Goal: Task Accomplishment & Management: Manage account settings

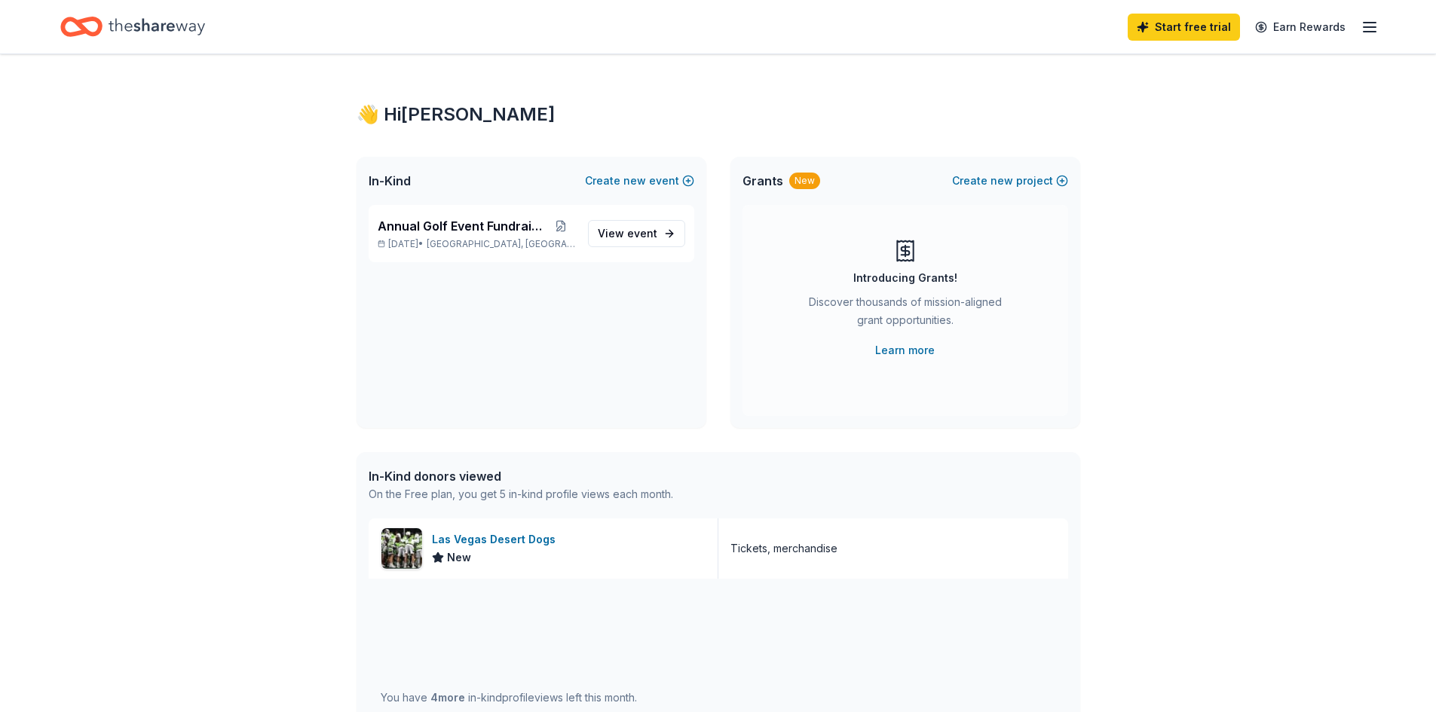
click at [1368, 29] on icon "button" at bounding box center [1369, 27] width 18 height 18
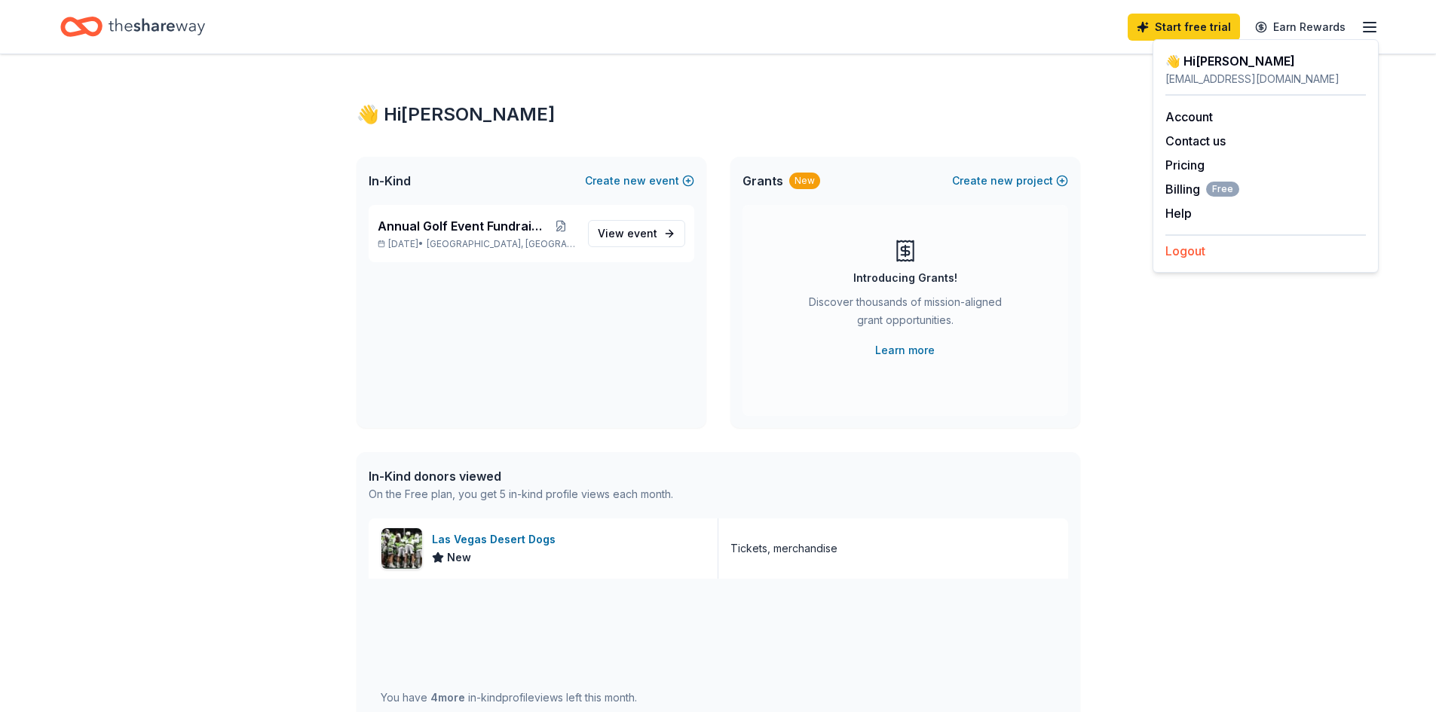
click at [1197, 249] on button "Logout" at bounding box center [1185, 251] width 40 height 18
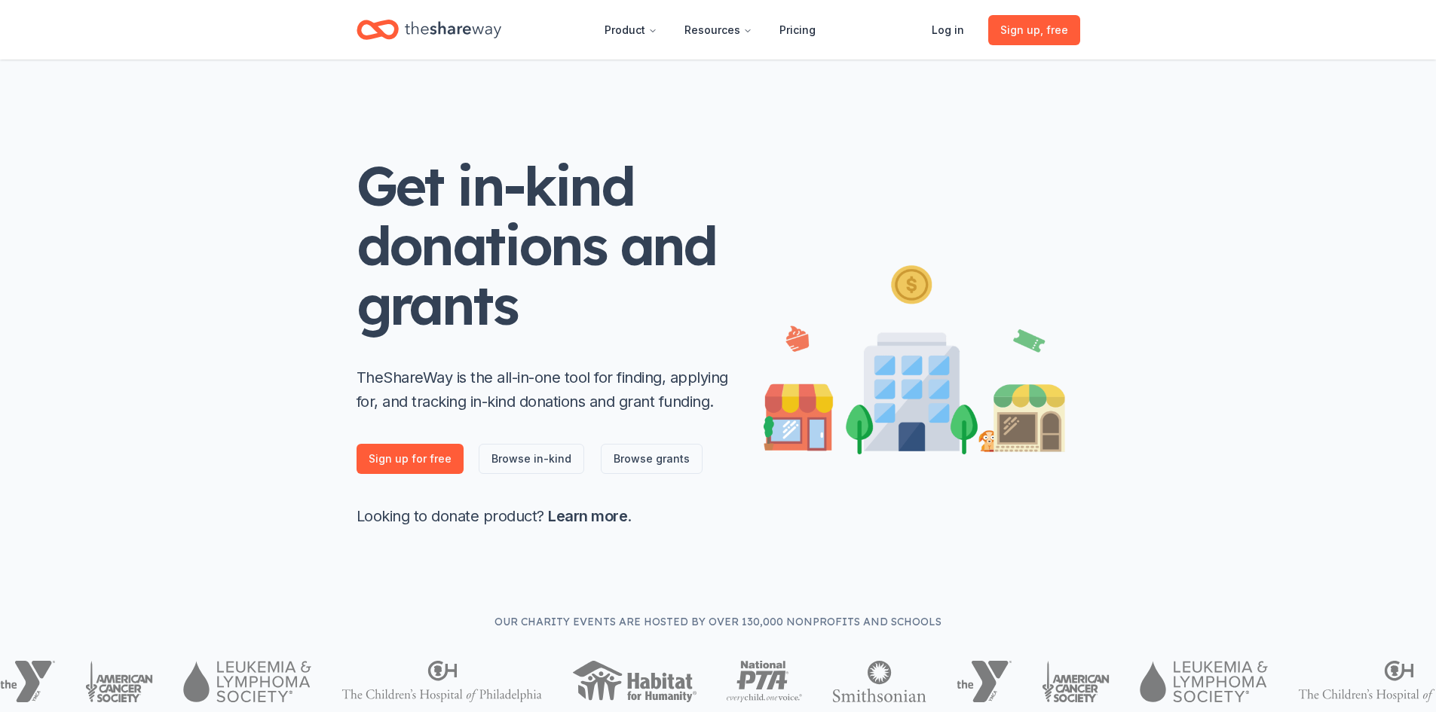
drag, startPoint x: 1377, startPoint y: 16, endPoint x: 1377, endPoint y: 24, distance: 8.3
click at [1377, 24] on header "Product Resources Pricing Log in Sign up , free" at bounding box center [718, 30] width 1436 height 60
click at [954, 31] on link "Log in" at bounding box center [947, 30] width 57 height 30
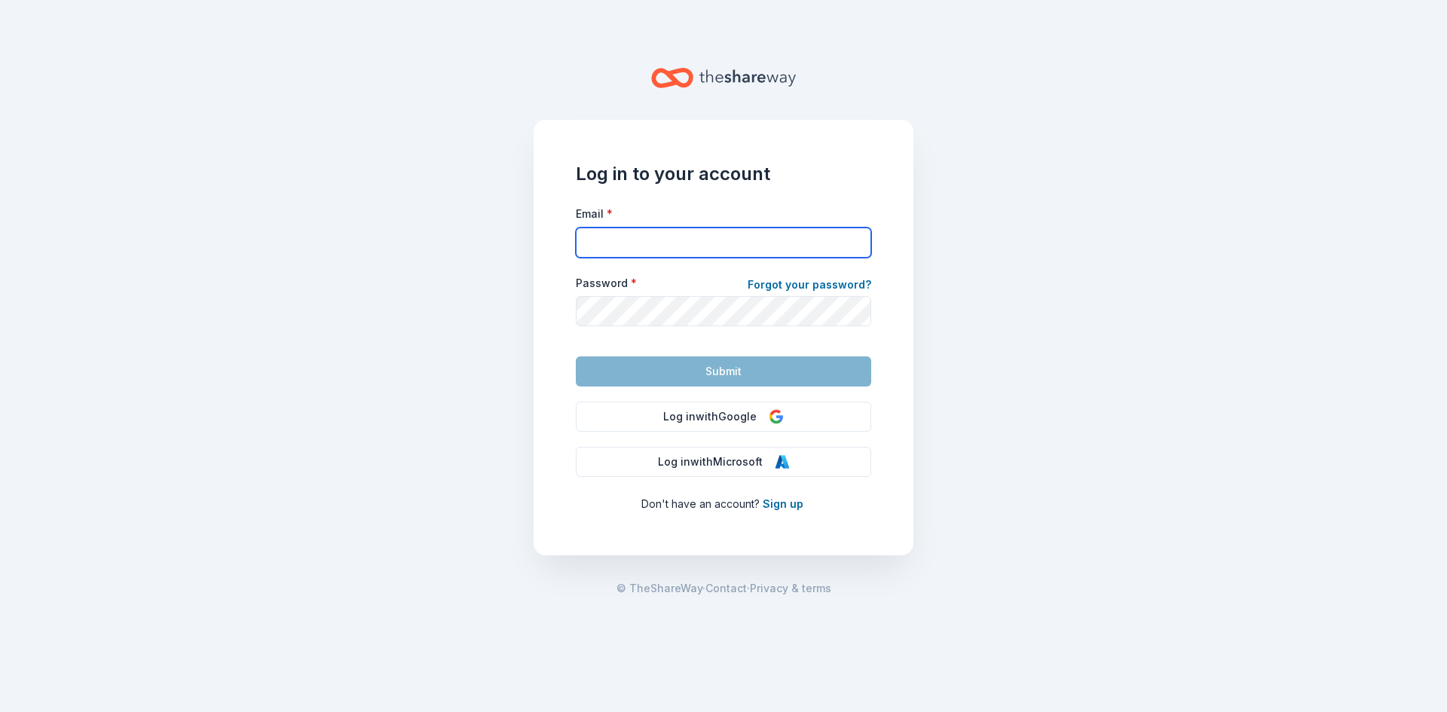
click at [656, 242] on input "Email *" at bounding box center [723, 243] width 295 height 30
type input "[EMAIL_ADDRESS][DOMAIN_NAME]"
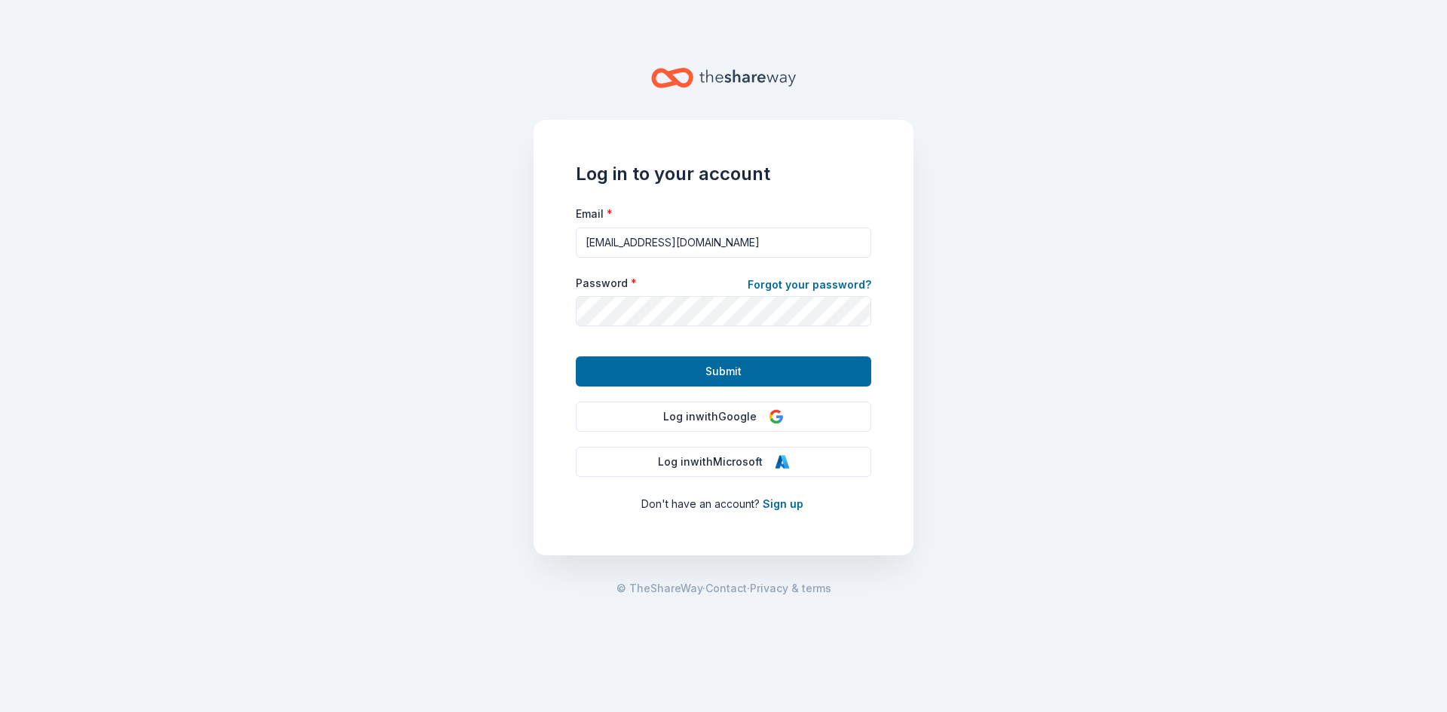
click at [624, 375] on button "Submit" at bounding box center [723, 371] width 295 height 30
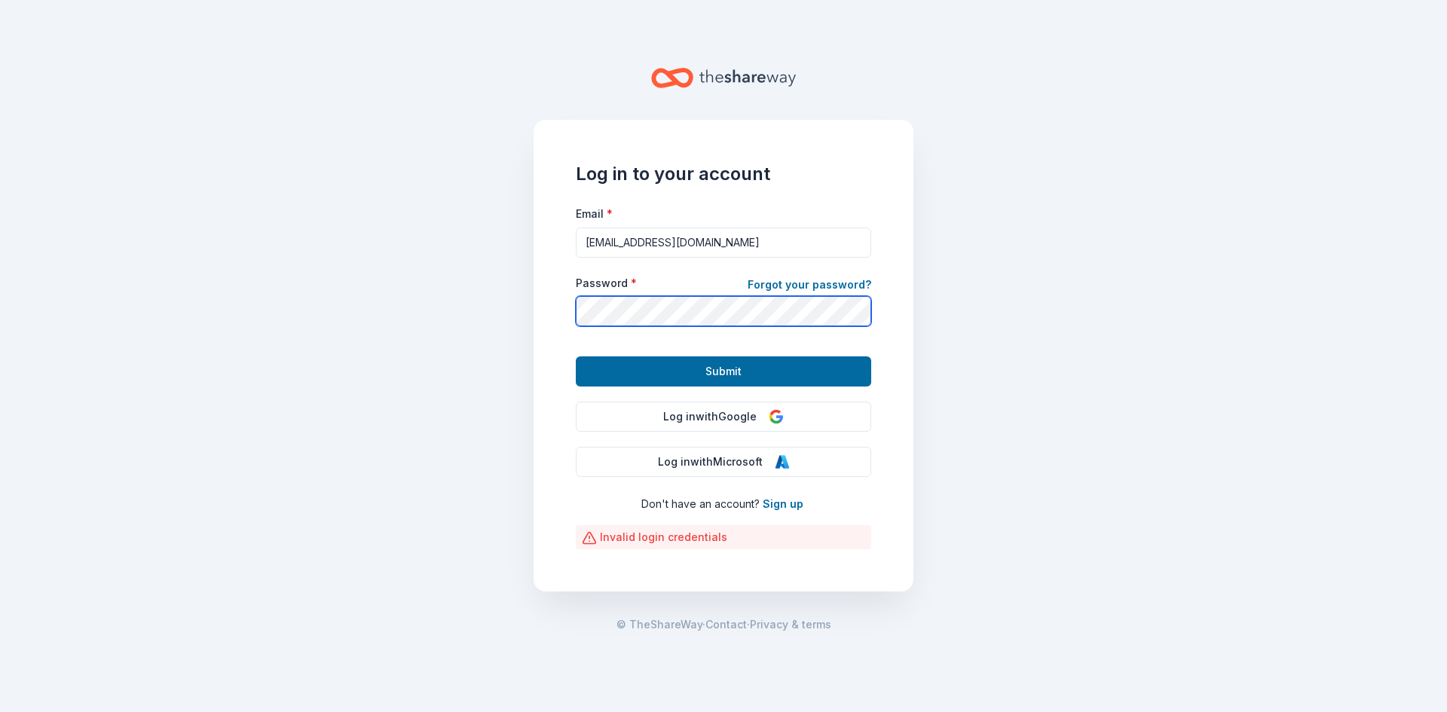
click at [408, 315] on main "Log in to your account Email * [EMAIL_ADDRESS][DOMAIN_NAME] Password * Forgot y…" at bounding box center [723, 356] width 1447 height 712
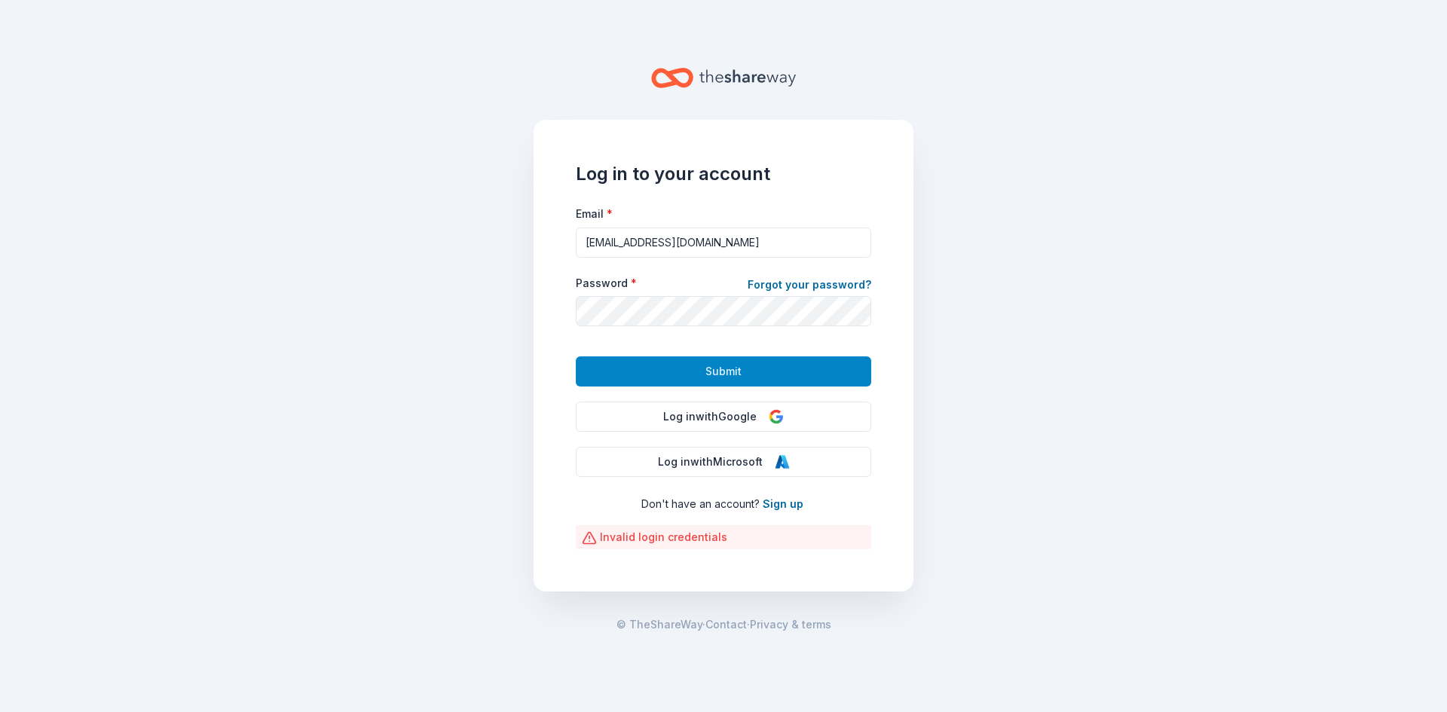
click at [645, 378] on button "Submit" at bounding box center [723, 371] width 295 height 30
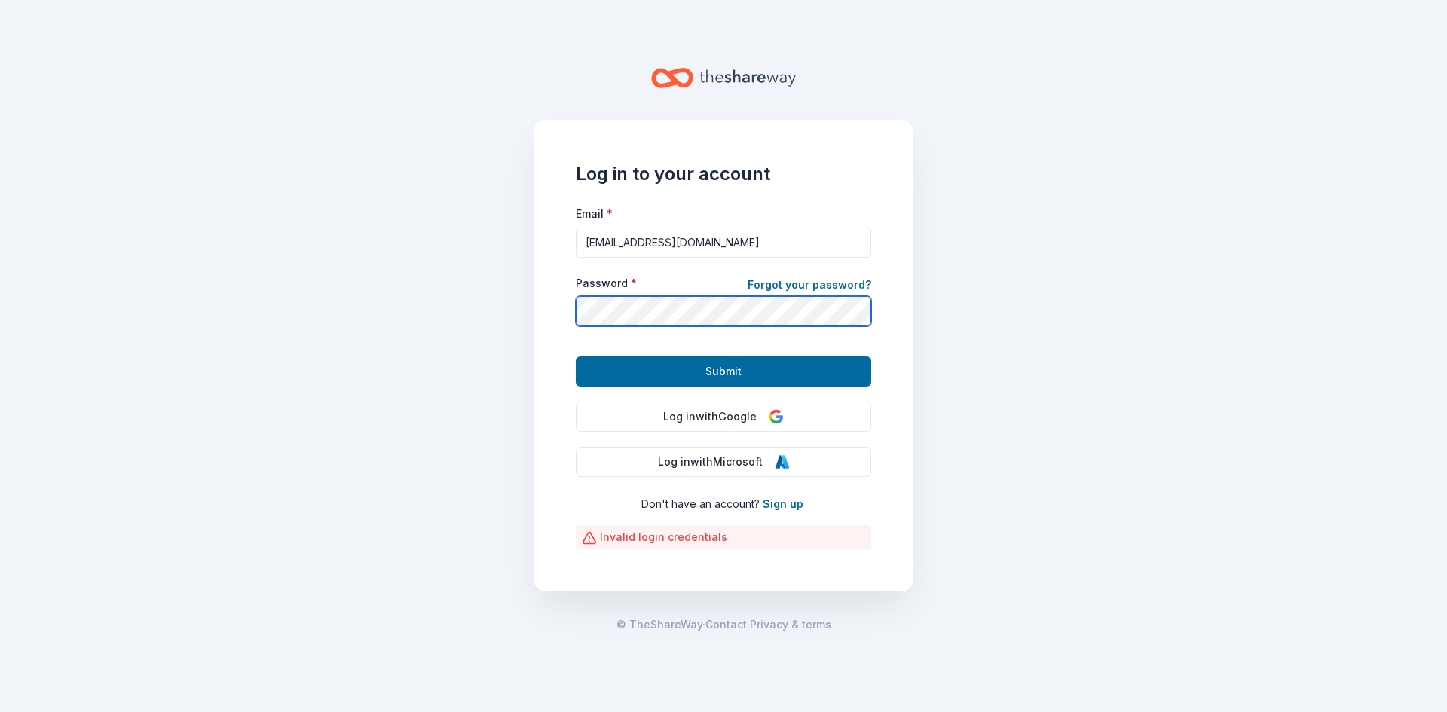
click at [510, 310] on main "Log in to your account Email * [EMAIL_ADDRESS][DOMAIN_NAME] Password * Forgot y…" at bounding box center [723, 356] width 1447 height 712
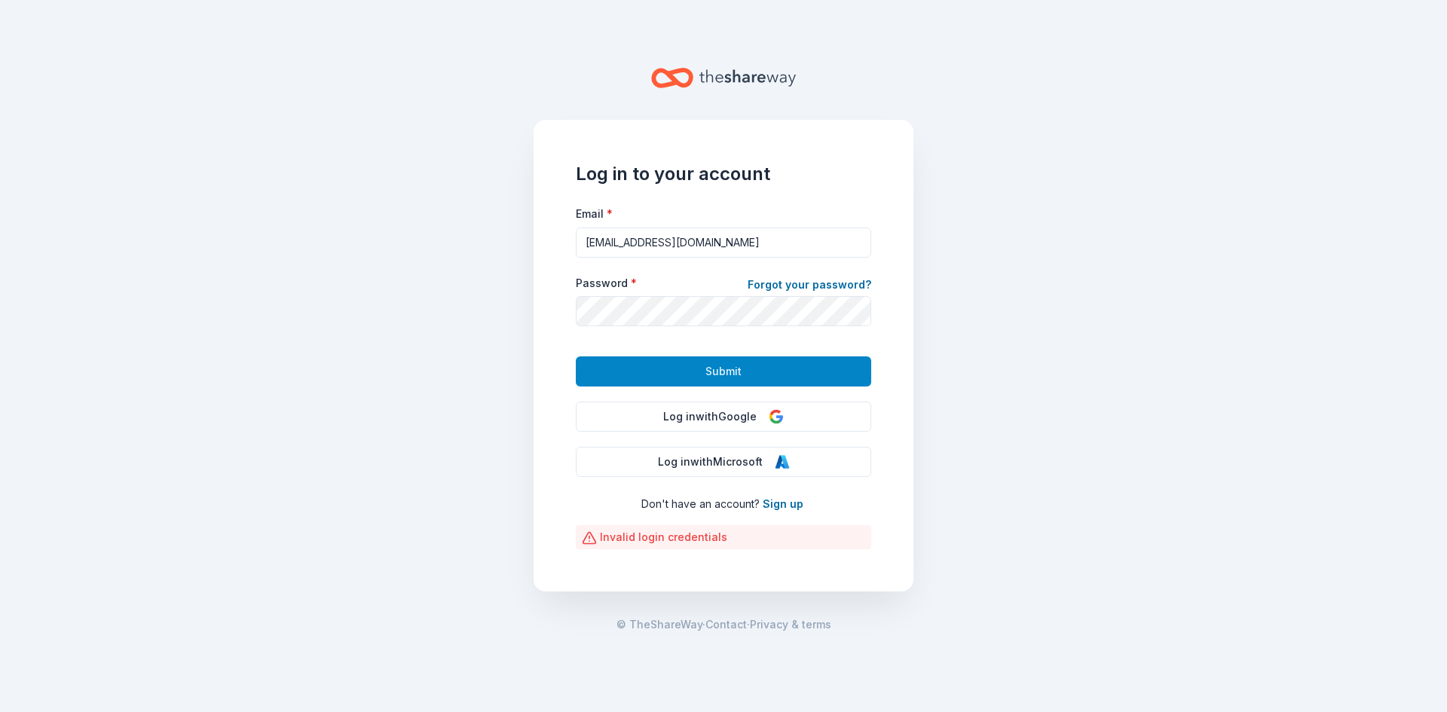
click at [632, 374] on button "Submit" at bounding box center [723, 371] width 295 height 30
